Goal: Navigation & Orientation: Find specific page/section

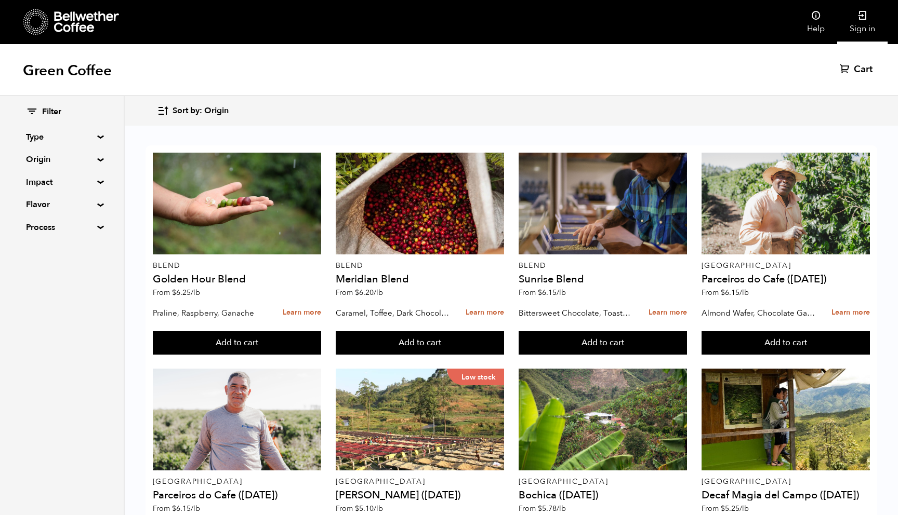
click at [860, 26] on link "Sign in" at bounding box center [862, 22] width 50 height 44
click at [866, 71] on span "Cart" at bounding box center [863, 69] width 19 height 12
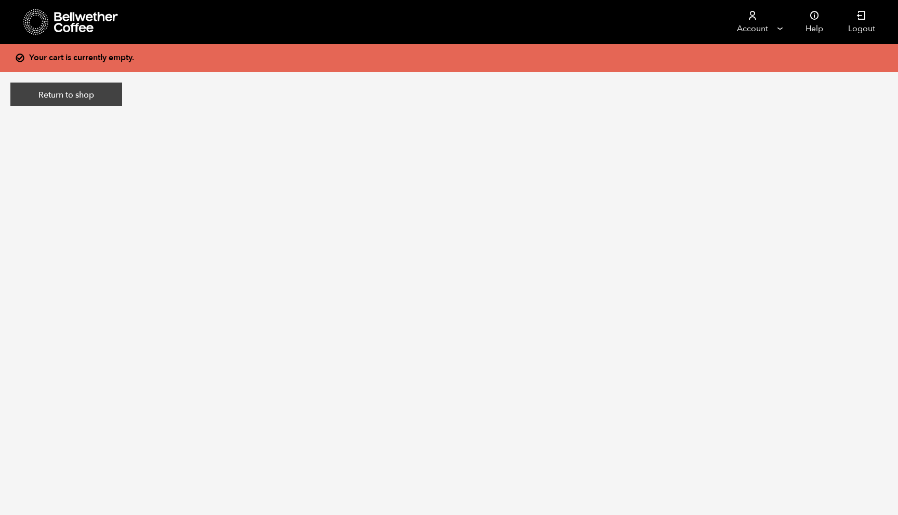
click at [118, 93] on link "Return to shop" at bounding box center [66, 95] width 112 height 24
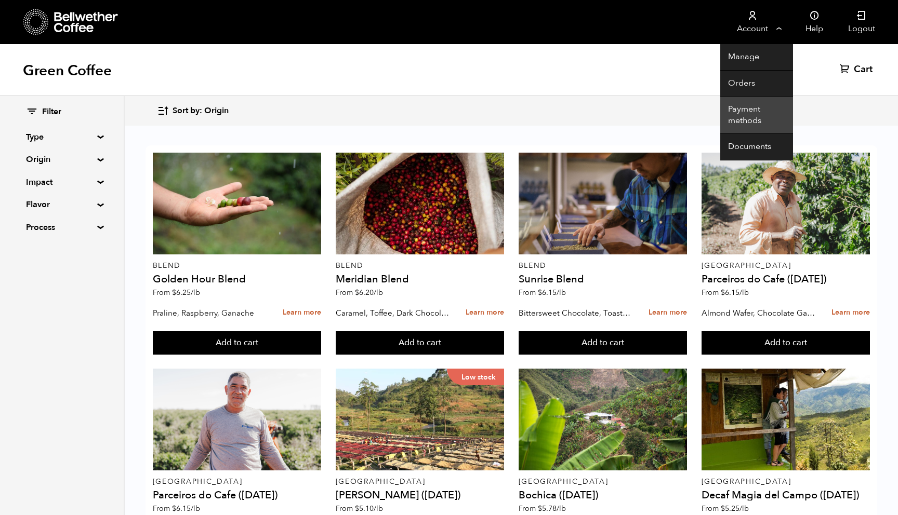
click at [741, 115] on link "Payment methods" at bounding box center [756, 115] width 73 height 37
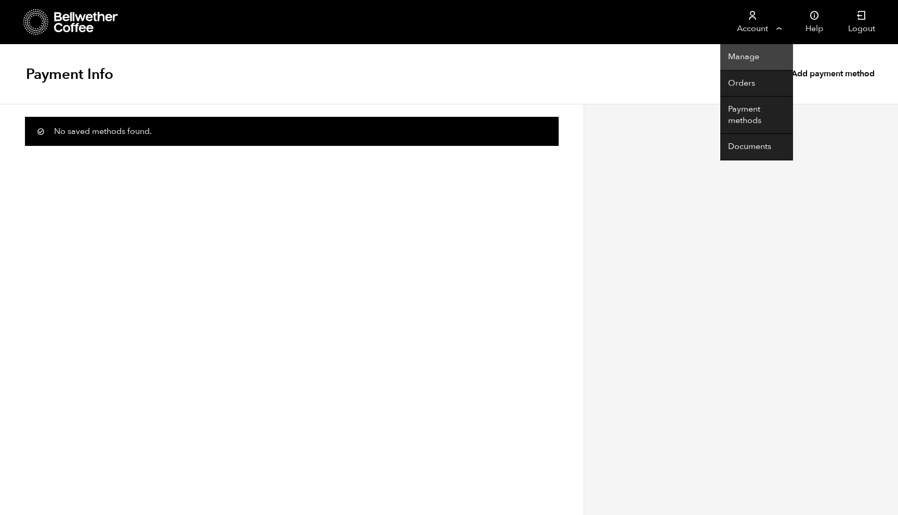
click at [751, 59] on link "Manage" at bounding box center [756, 57] width 73 height 26
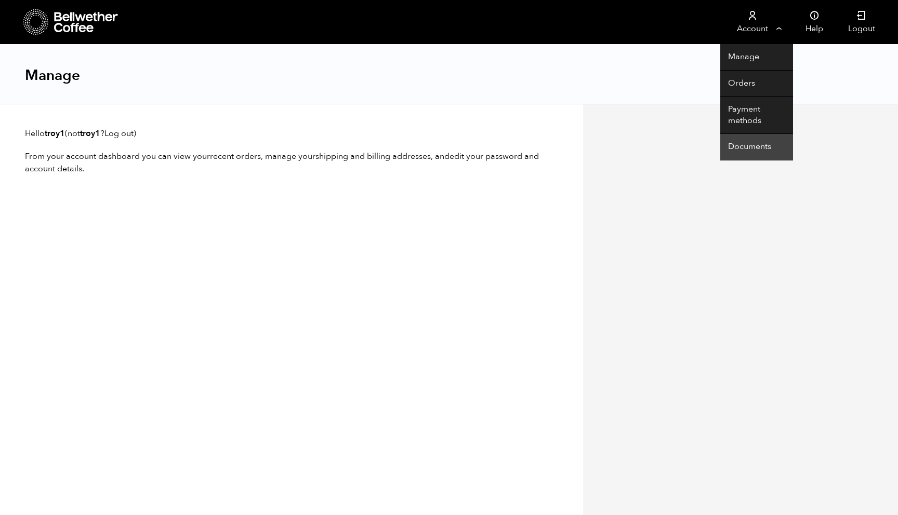
click at [749, 149] on link "Documents" at bounding box center [756, 147] width 73 height 26
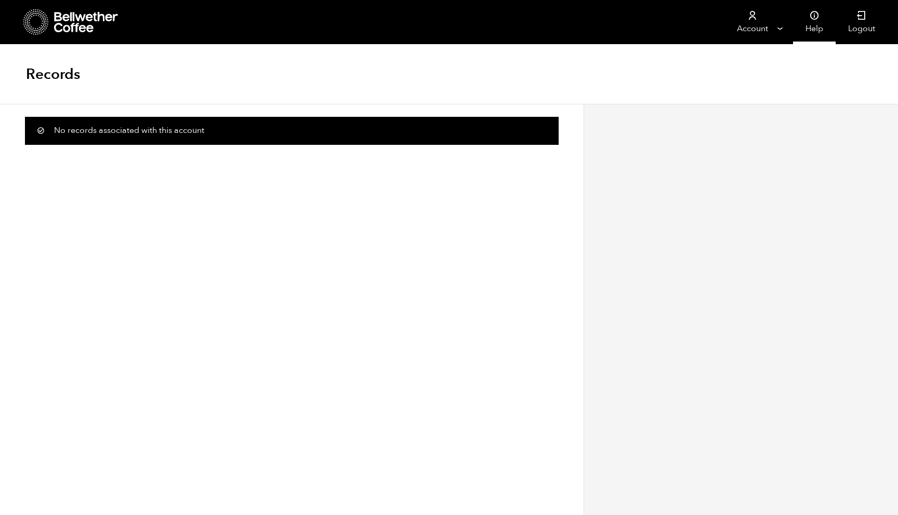
click at [814, 24] on link "Help" at bounding box center [814, 22] width 43 height 44
